Goal: Task Accomplishment & Management: Use online tool/utility

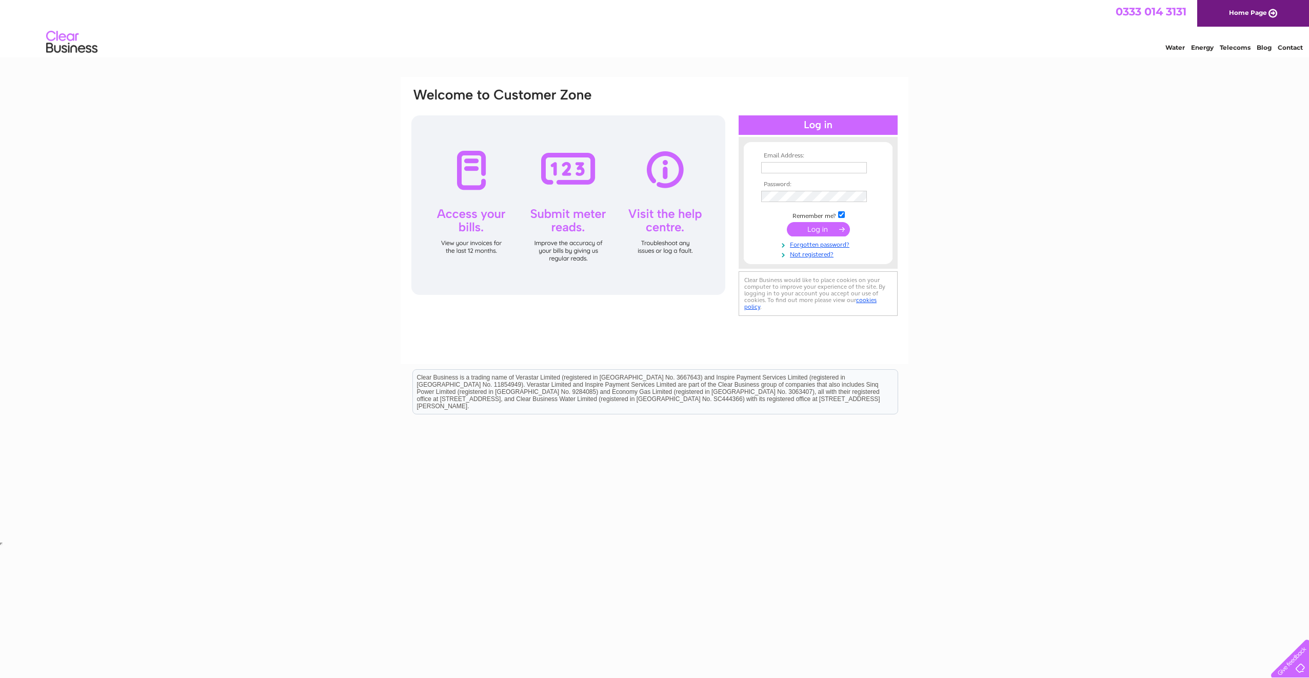
type input "[EMAIL_ADDRESS][DOMAIN_NAME]"
click at [819, 231] on input "submit" at bounding box center [818, 229] width 63 height 14
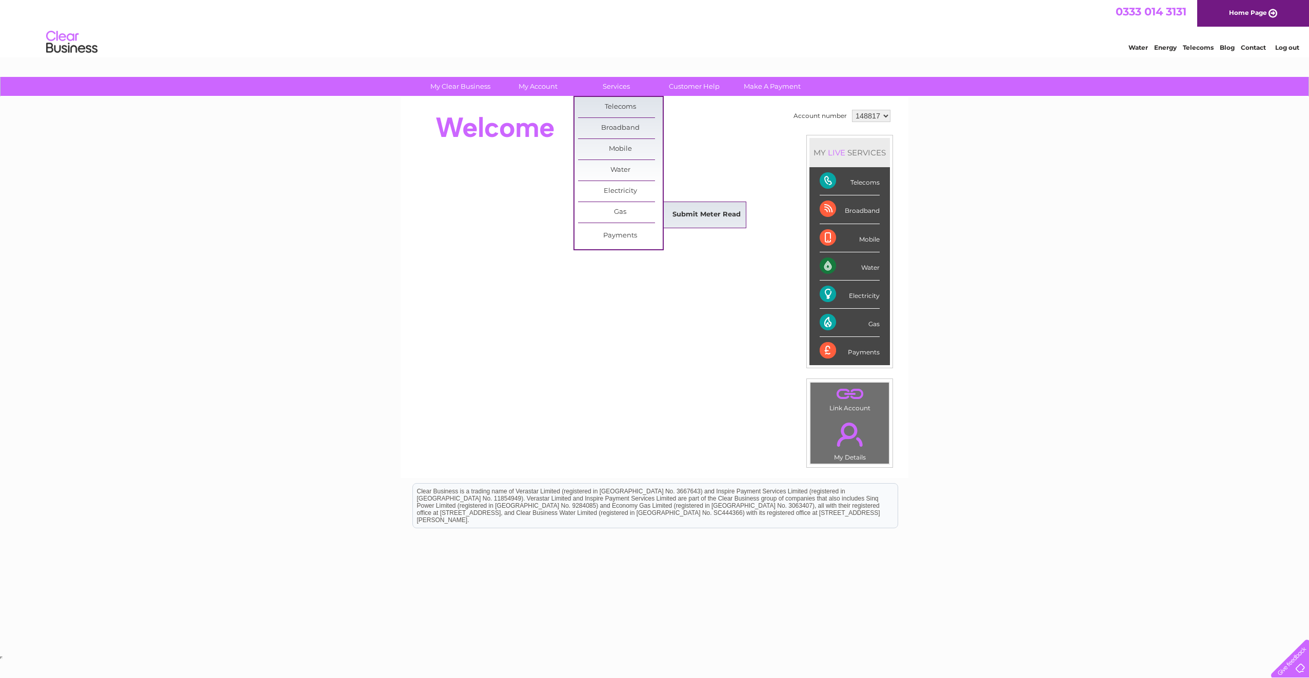
click at [695, 215] on link "Submit Meter Read" at bounding box center [706, 215] width 85 height 21
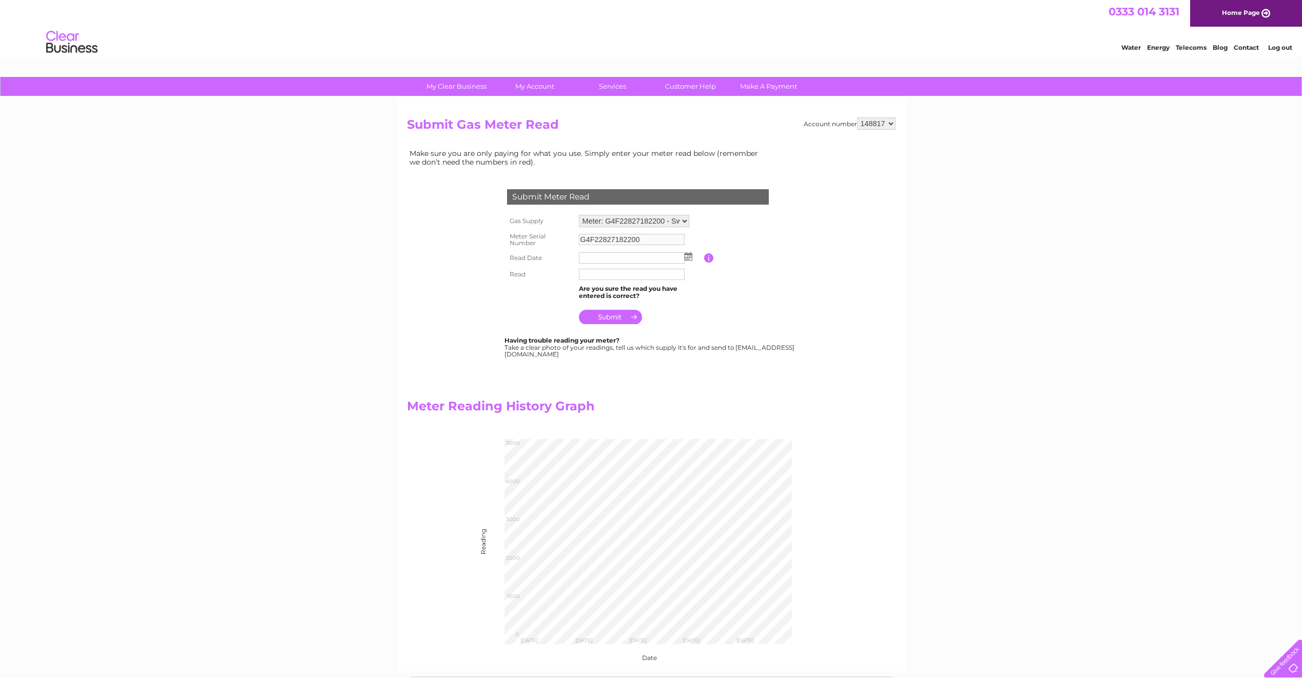
click at [688, 255] on img at bounding box center [688, 256] width 8 height 8
click at [680, 346] on link "30" at bounding box center [684, 346] width 14 height 10
type input "[DATE]"
click at [602, 276] on input "text" at bounding box center [632, 274] width 106 height 11
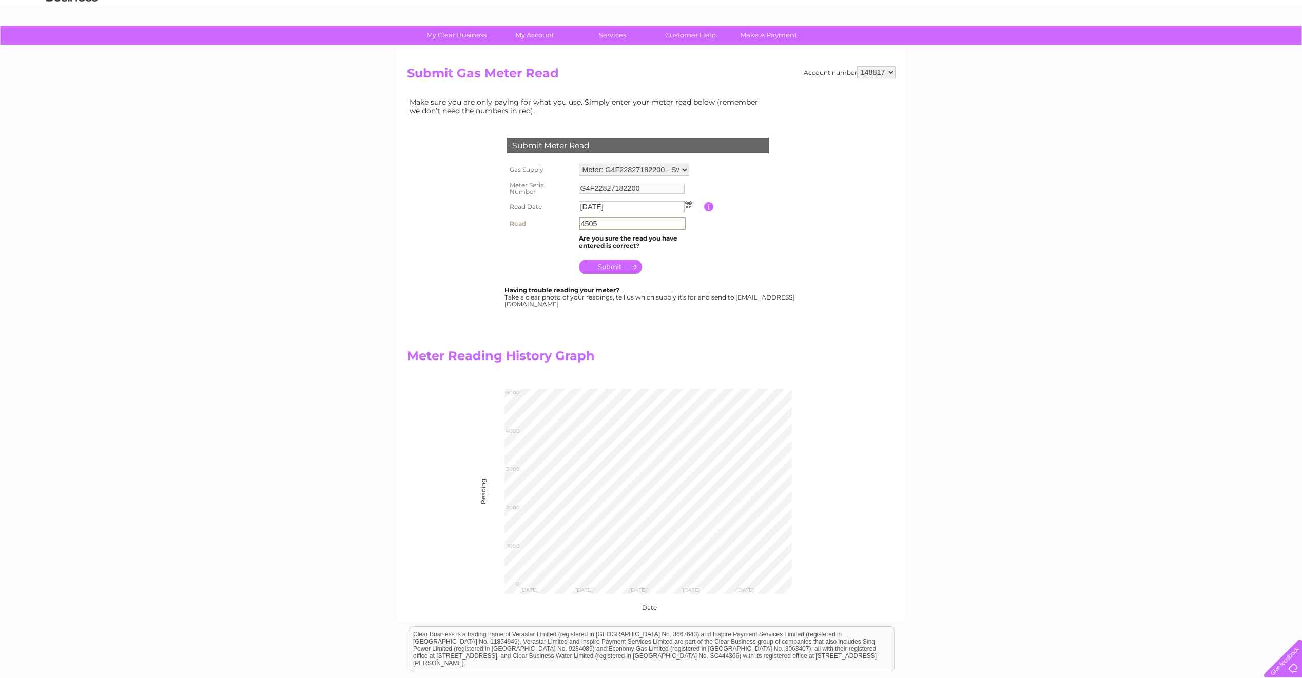
type input "4505"
click at [610, 263] on input "submit" at bounding box center [610, 266] width 63 height 14
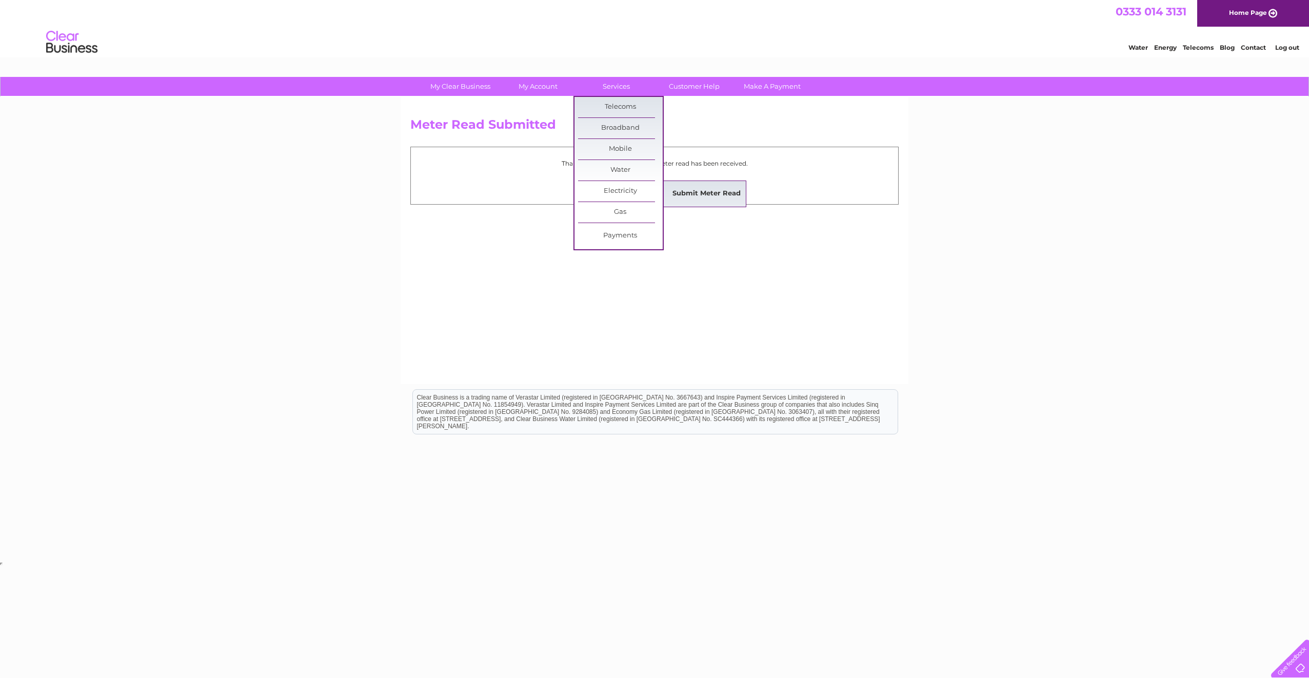
click at [681, 195] on link "Submit Meter Read" at bounding box center [706, 194] width 85 height 21
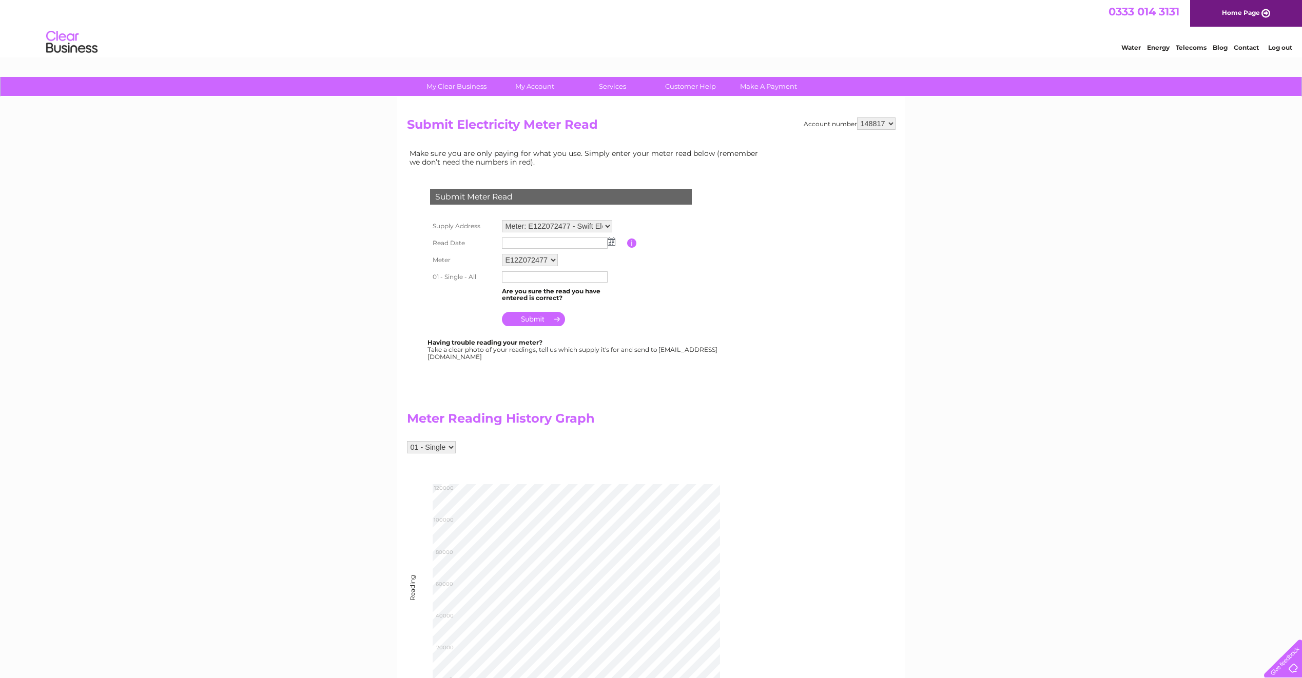
click at [609, 241] on img at bounding box center [611, 242] width 8 height 8
click at [609, 332] on link "30" at bounding box center [607, 331] width 14 height 10
type input "2025/08/30"
drag, startPoint x: 509, startPoint y: 272, endPoint x: 553, endPoint y: 275, distance: 43.2
click at [513, 272] on input "text" at bounding box center [555, 277] width 107 height 12
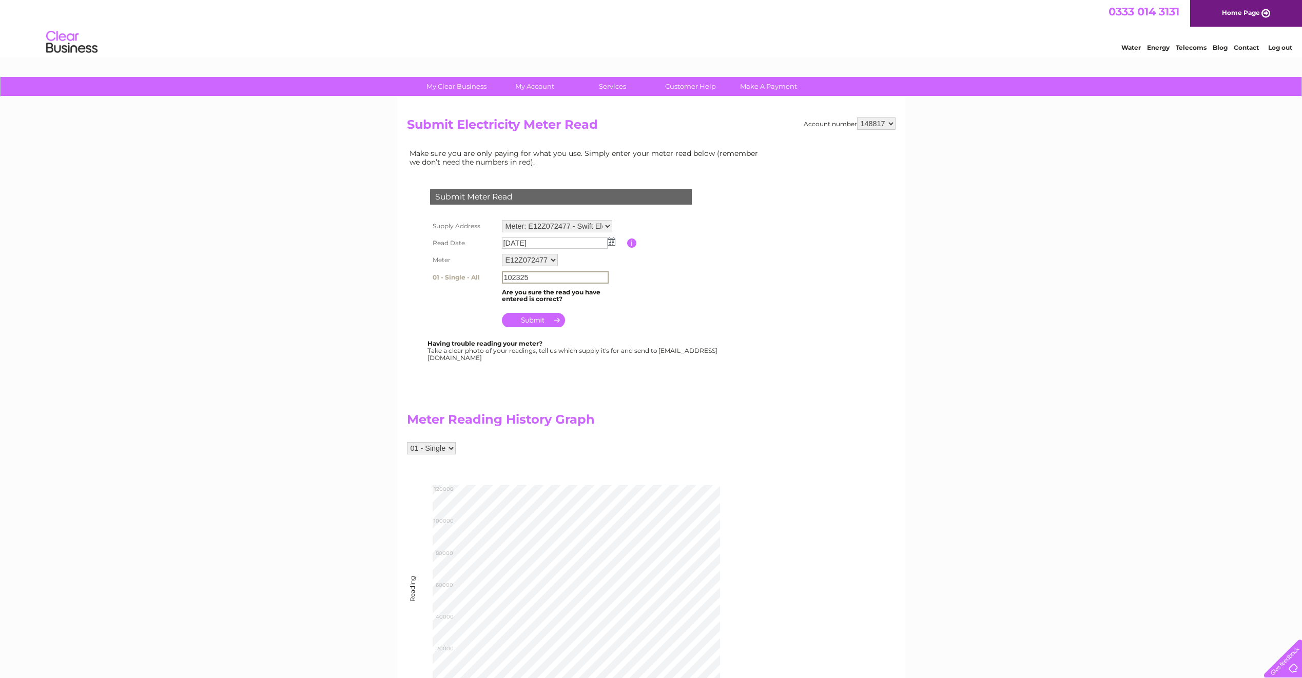
scroll to position [103, 0]
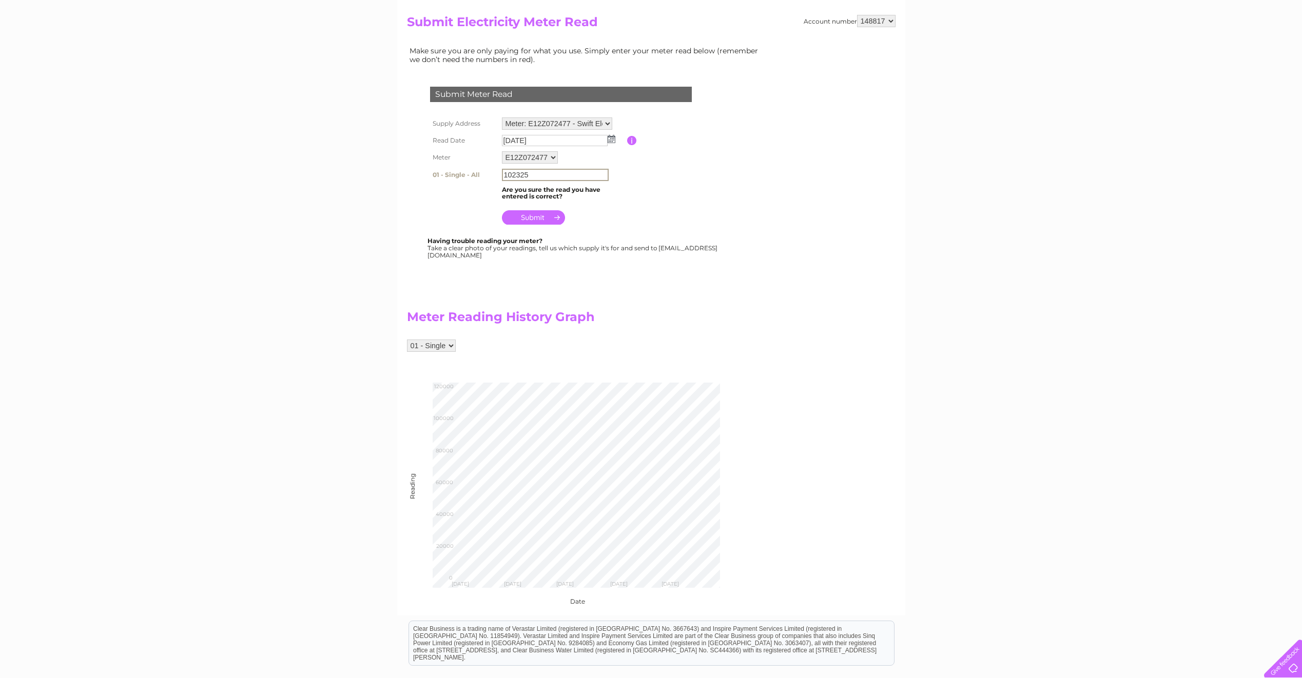
type input "102325"
click at [537, 215] on input "submit" at bounding box center [533, 216] width 63 height 14
